Goal: Find specific page/section: Find specific page/section

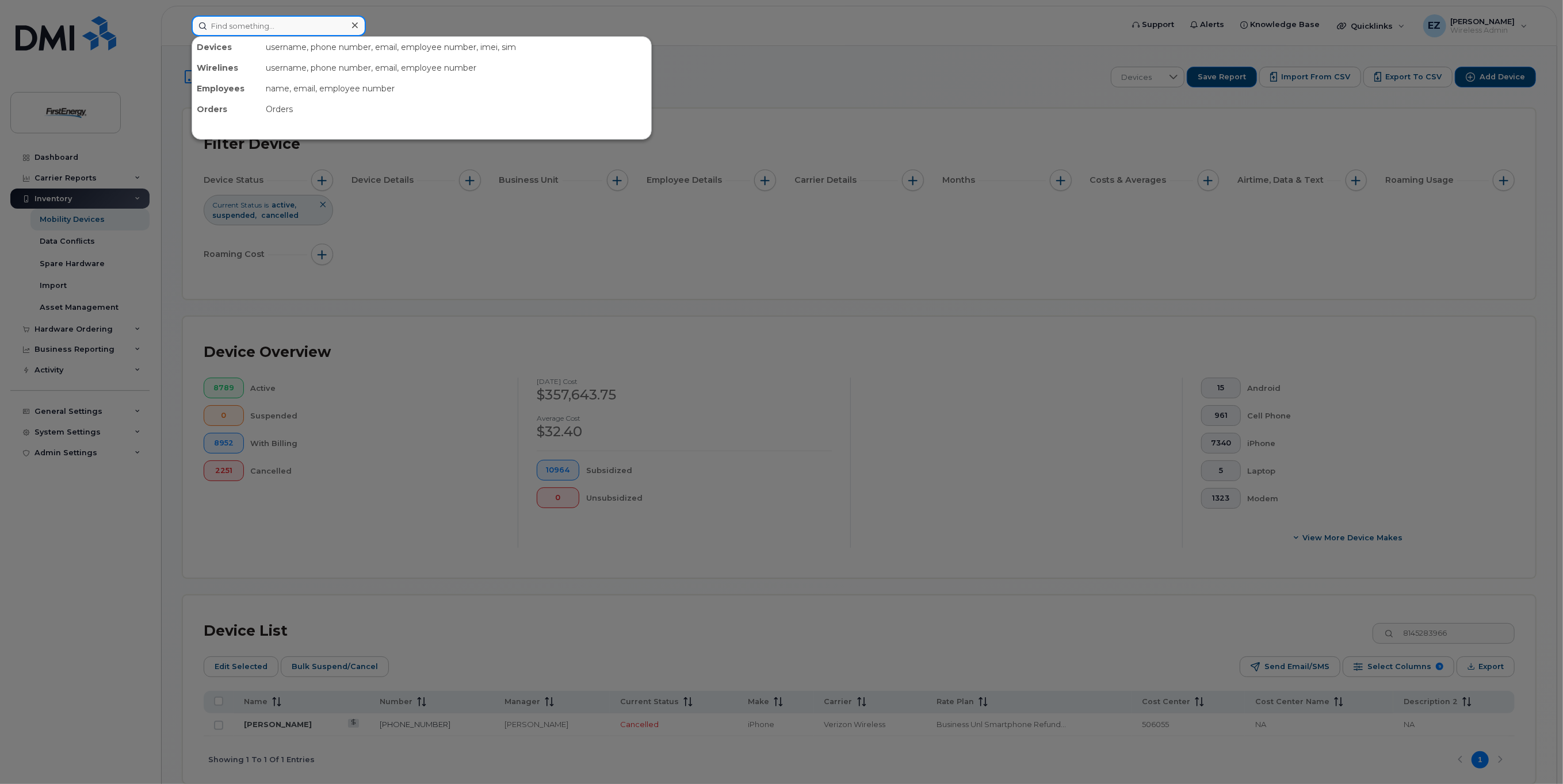
click at [245, 26] on input at bounding box center [279, 26] width 174 height 21
click at [287, 32] on input at bounding box center [279, 26] width 174 height 21
drag, startPoint x: 269, startPoint y: 26, endPoint x: 292, endPoint y: 23, distance: 23.2
click at [271, 26] on input "6146164989" at bounding box center [279, 26] width 174 height 21
drag, startPoint x: 270, startPoint y: 27, endPoint x: 151, endPoint y: 27, distance: 119.0
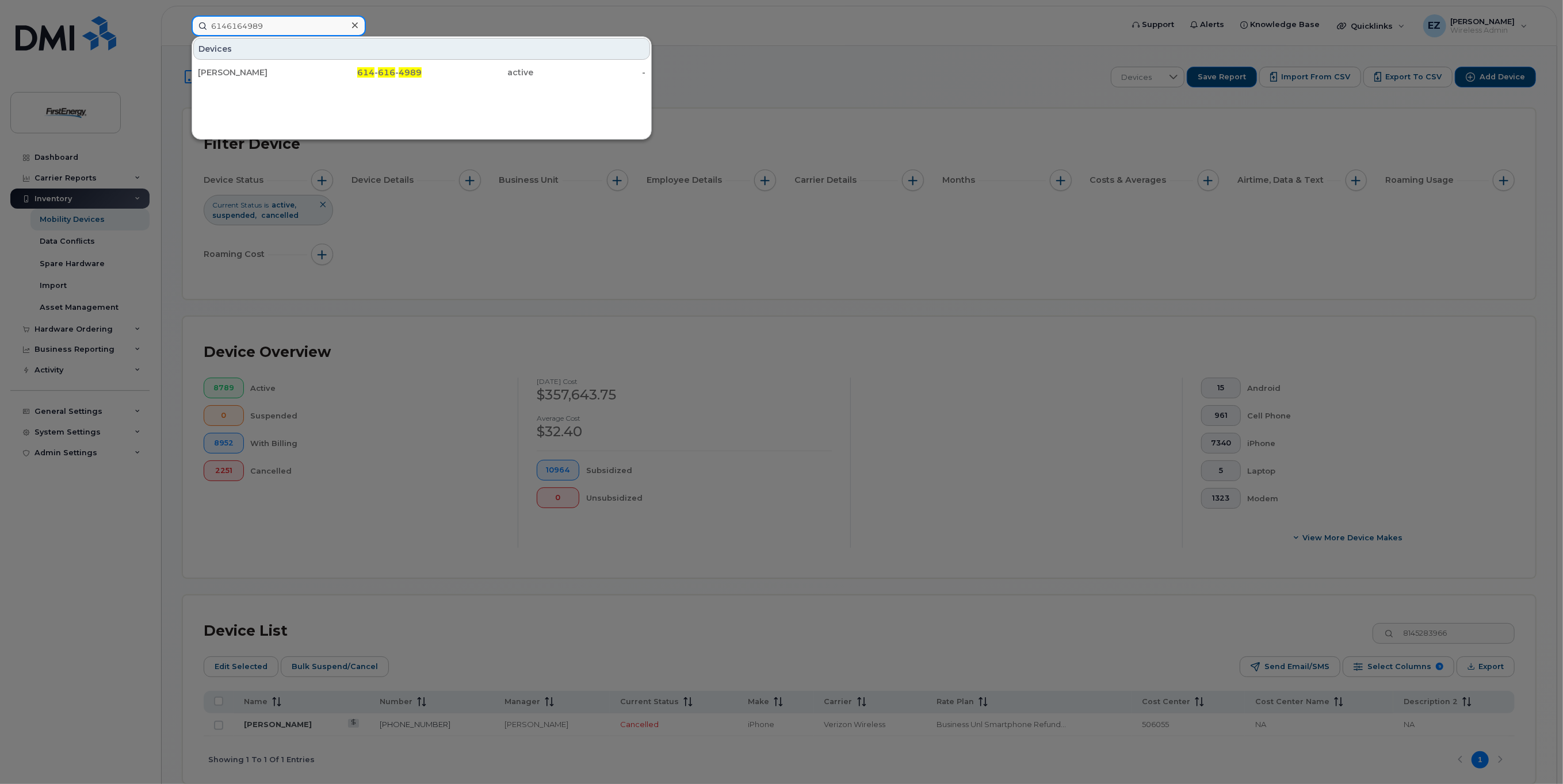
click at [182, 27] on div "6146164989 Devices DAVID J ROHRER 614 - 616 - 4989 active -" at bounding box center [653, 26] width 942 height 21
type input "3"
type input "6146164989"
click at [229, 71] on div "[PERSON_NAME]" at bounding box center [254, 72] width 112 height 12
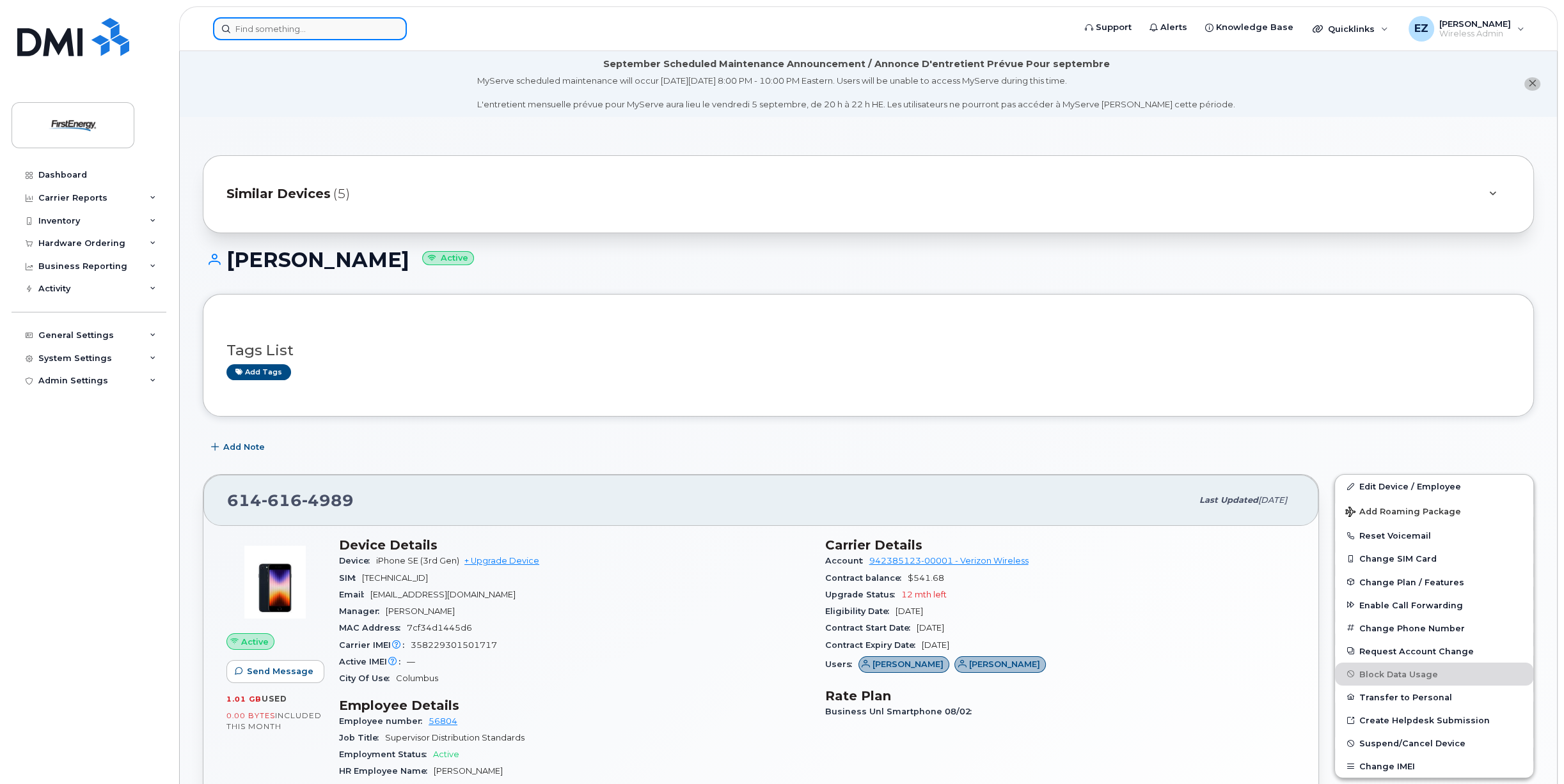
click at [302, 33] on input at bounding box center [310, 29] width 194 height 23
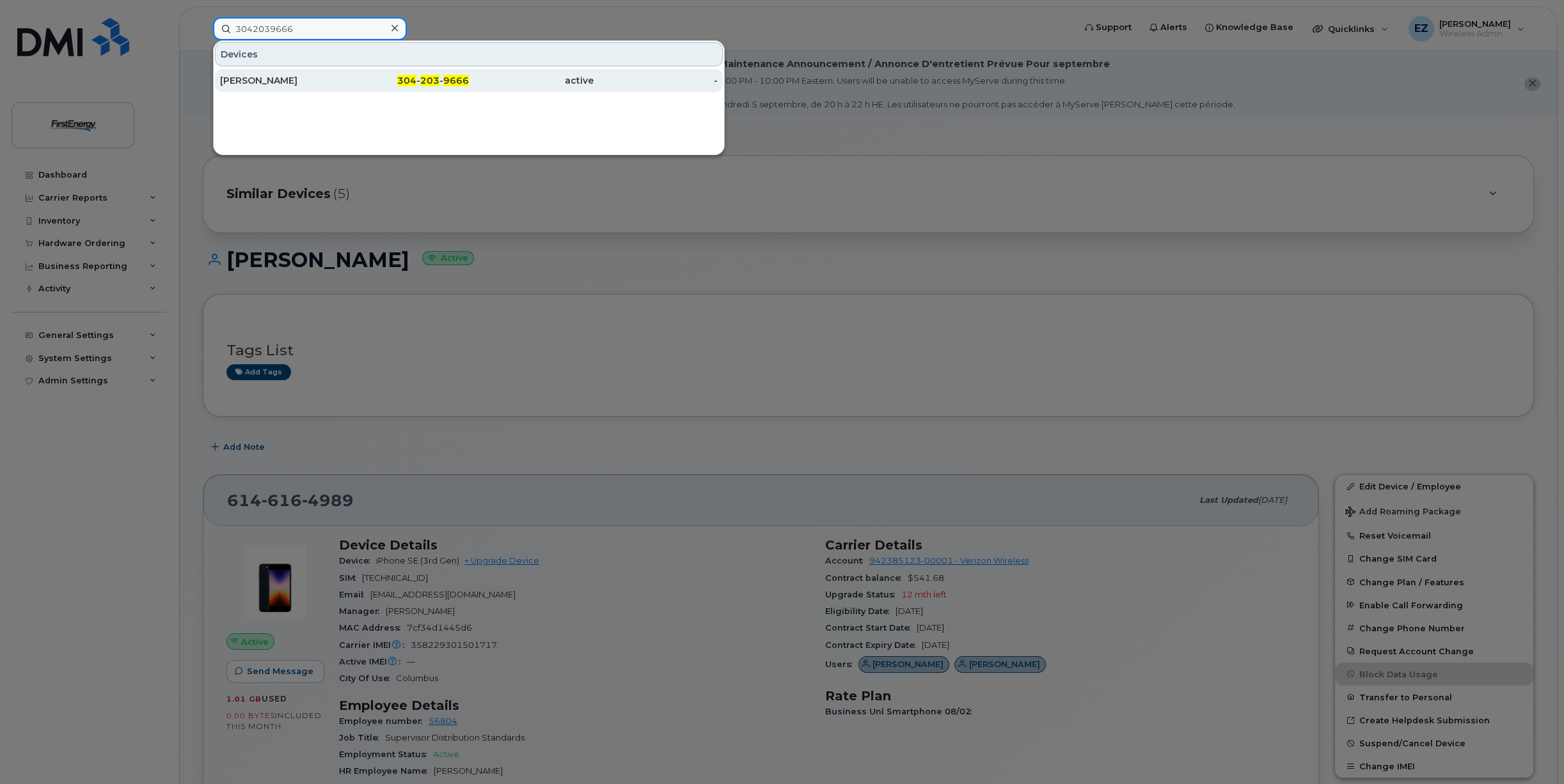
type input "3042039666"
click at [298, 82] on div "[PERSON_NAME]" at bounding box center [282, 81] width 125 height 13
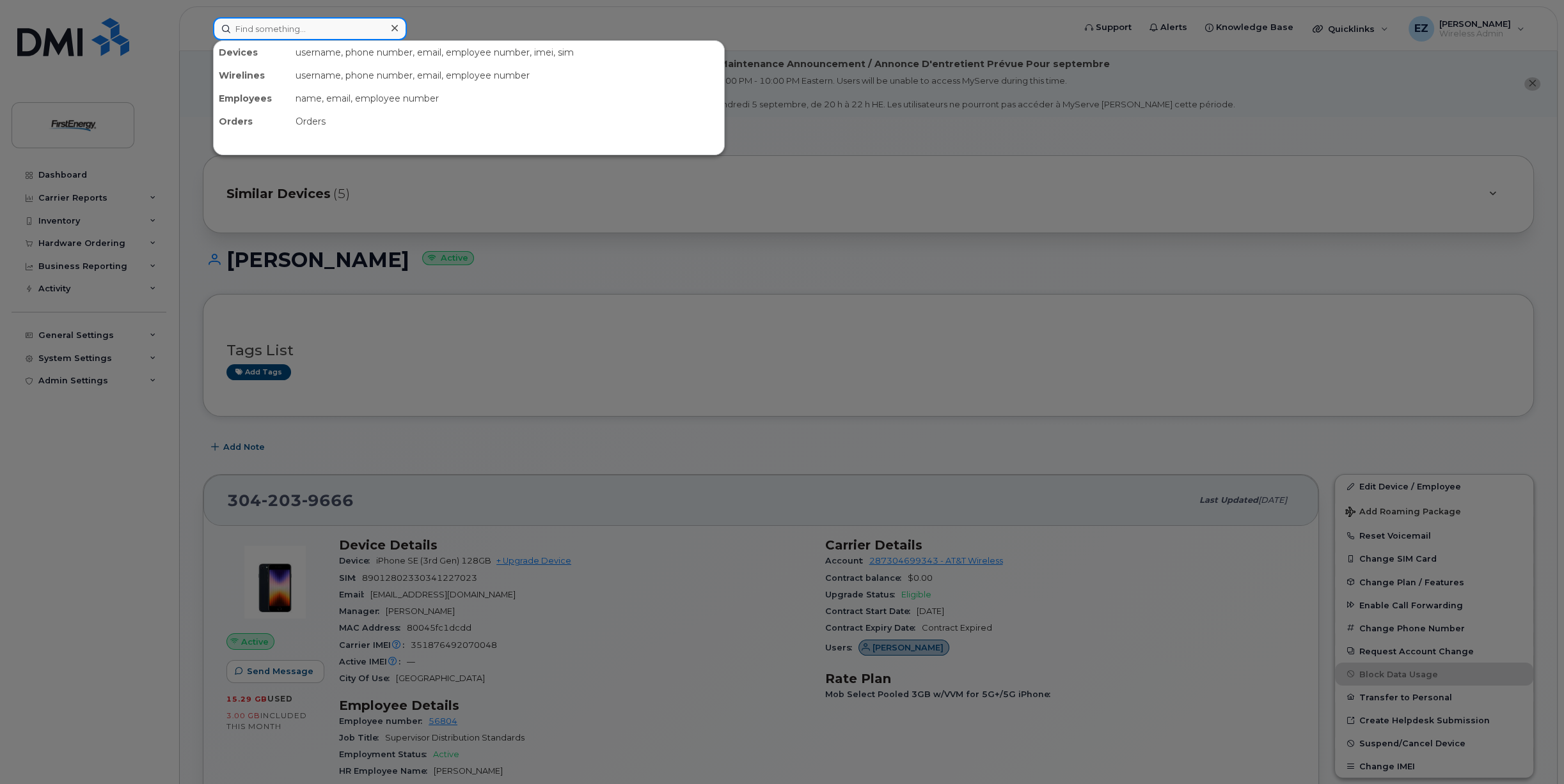
click at [359, 25] on input at bounding box center [310, 29] width 194 height 23
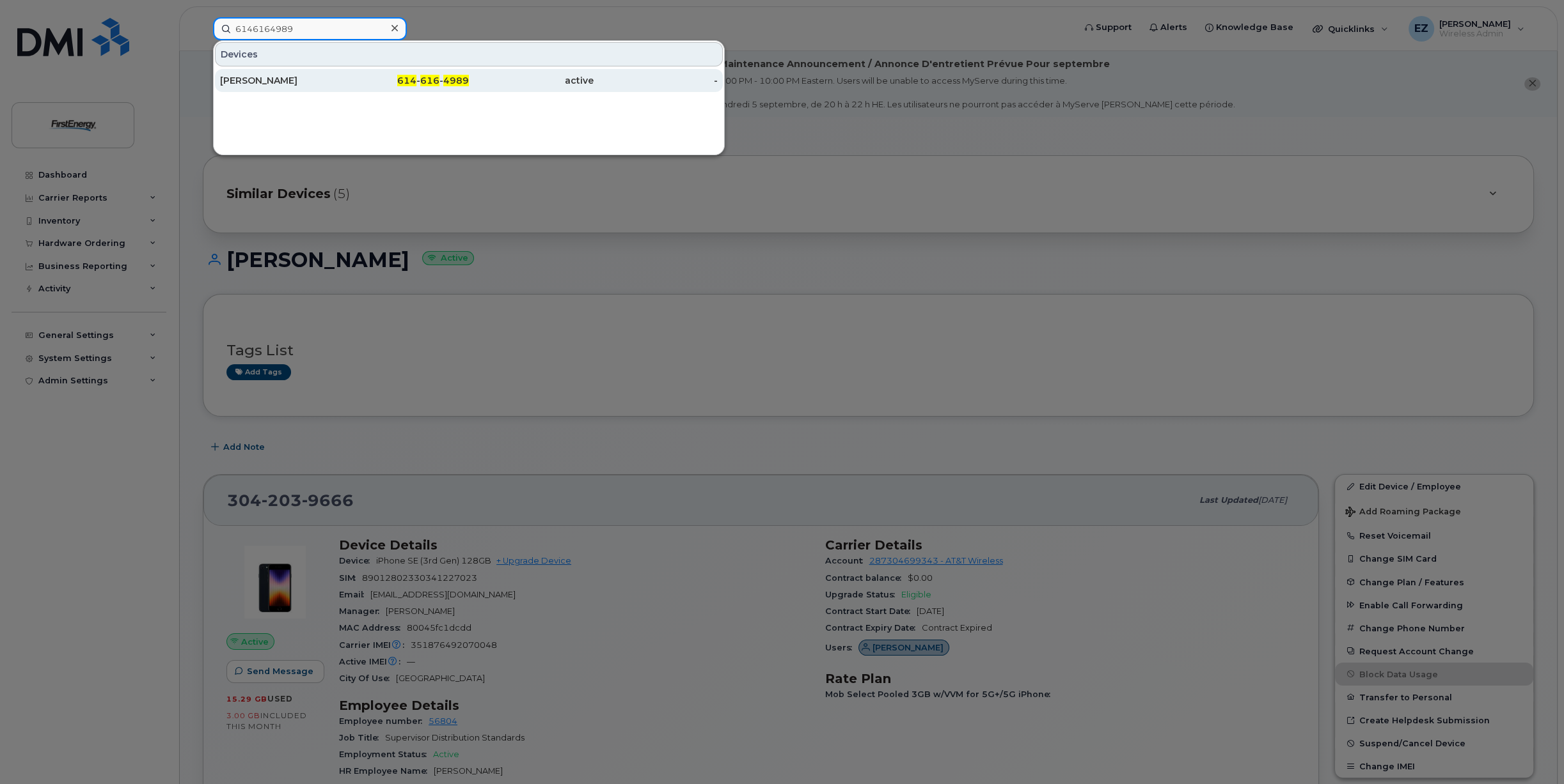
type input "6146164989"
click at [361, 83] on div "614 - 616 - 4989" at bounding box center [407, 81] width 125 height 13
